Goal: Task Accomplishment & Management: Manage account settings

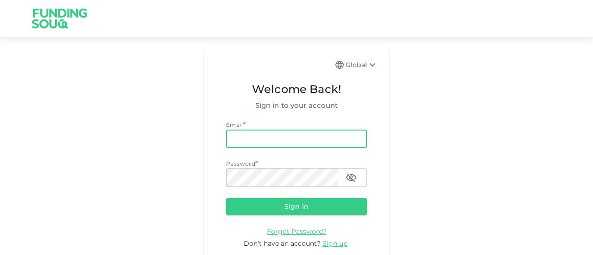
click at [298, 140] on input "email" at bounding box center [296, 139] width 141 height 19
type input "[EMAIL_ADDRESS][DOMAIN_NAME]"
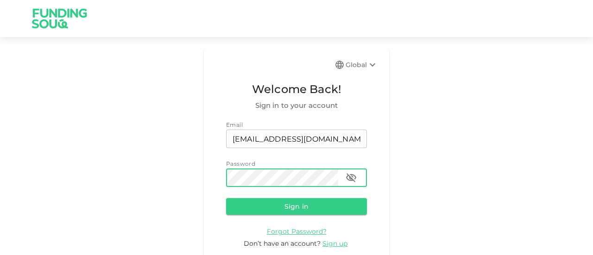
click at [226, 198] on button "Sign in" at bounding box center [296, 206] width 141 height 17
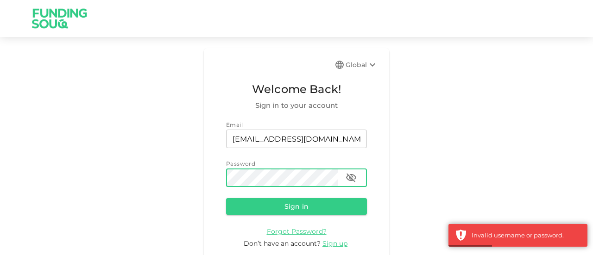
click at [226, 198] on button "Sign in" at bounding box center [296, 206] width 141 height 17
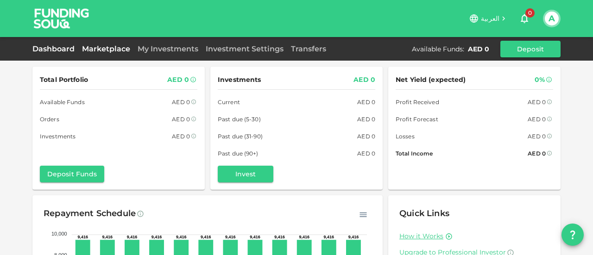
drag, startPoint x: 99, startPoint y: 40, endPoint x: 100, endPoint y: 48, distance: 8.4
click at [100, 48] on div "Dashboard Marketplace My Investments Investment Settings Transfers Available Fu…" at bounding box center [296, 49] width 593 height 24
click at [100, 48] on link "Marketplace" at bounding box center [106, 48] width 56 height 9
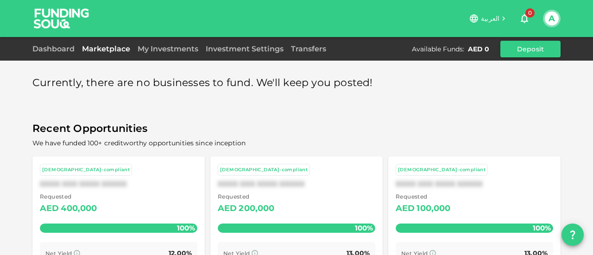
click at [81, 103] on div "Currently, there are no businesses to fund. We'll keep you posted! Recent Oppor…" at bounding box center [296, 202] width 528 height 271
click at [234, 46] on link "Investment Settings" at bounding box center [244, 48] width 85 height 9
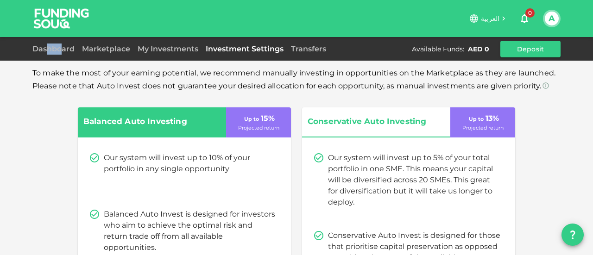
drag, startPoint x: 45, startPoint y: 54, endPoint x: 62, endPoint y: 43, distance: 19.7
click at [62, 43] on div "Dashboard Marketplace My Investments Investment Settings Transfers Available Fu…" at bounding box center [296, 49] width 528 height 17
click at [62, 44] on div "Dashboard" at bounding box center [55, 49] width 46 height 11
click at [59, 48] on link "Dashboard" at bounding box center [55, 48] width 46 height 9
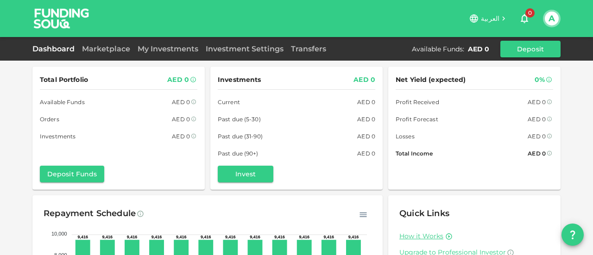
click at [58, 13] on img at bounding box center [61, 18] width 69 height 37
